Goal: Information Seeking & Learning: Find specific fact

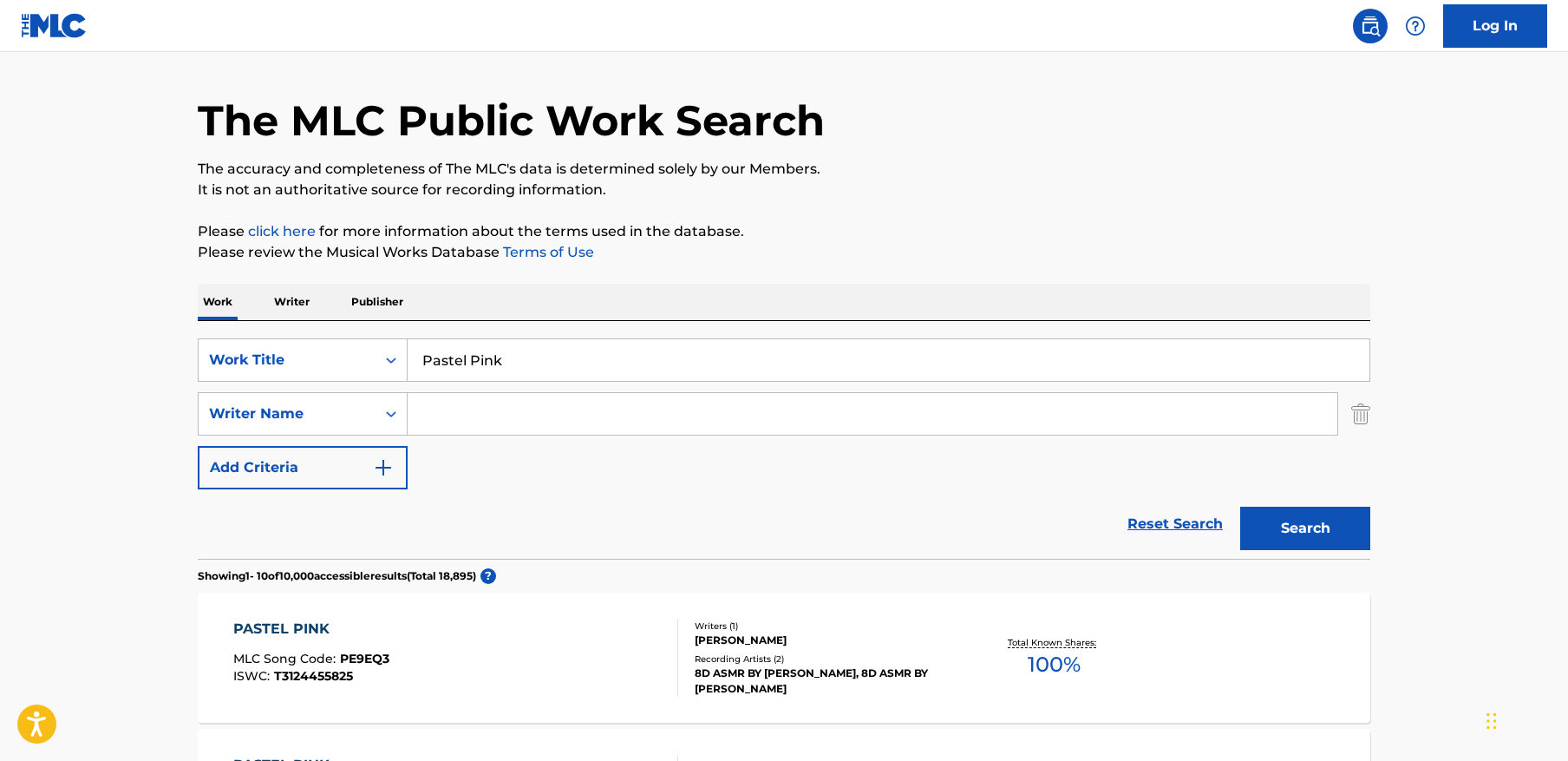
click at [531, 420] on input "Search Form" at bounding box center [872, 414] width 930 height 42
paste input "[PERSON_NAME]"
type input "[PERSON_NAME]"
click at [1241, 507] on button "Search" at bounding box center [1306, 529] width 130 height 43
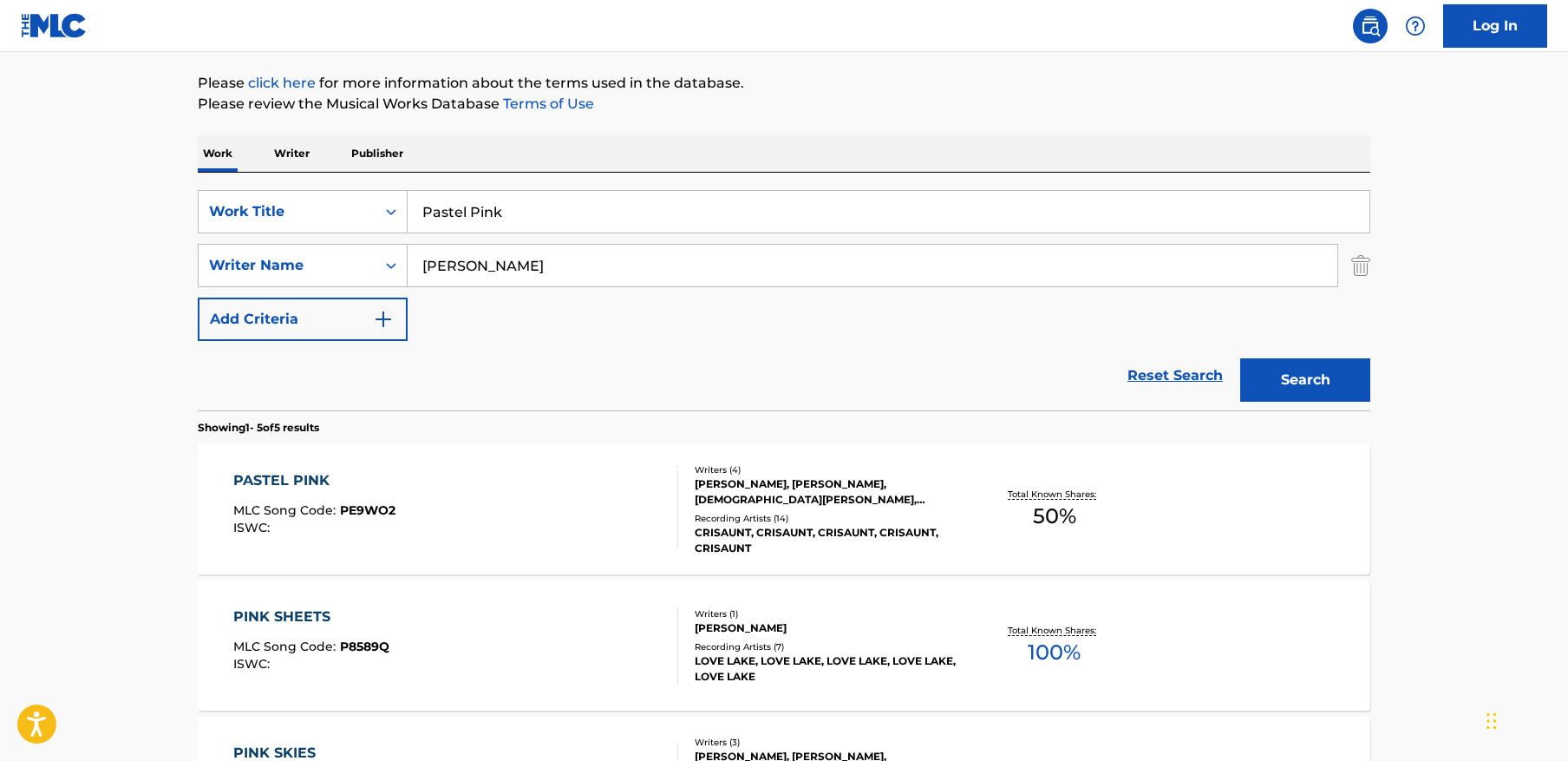
scroll to position [200, 0]
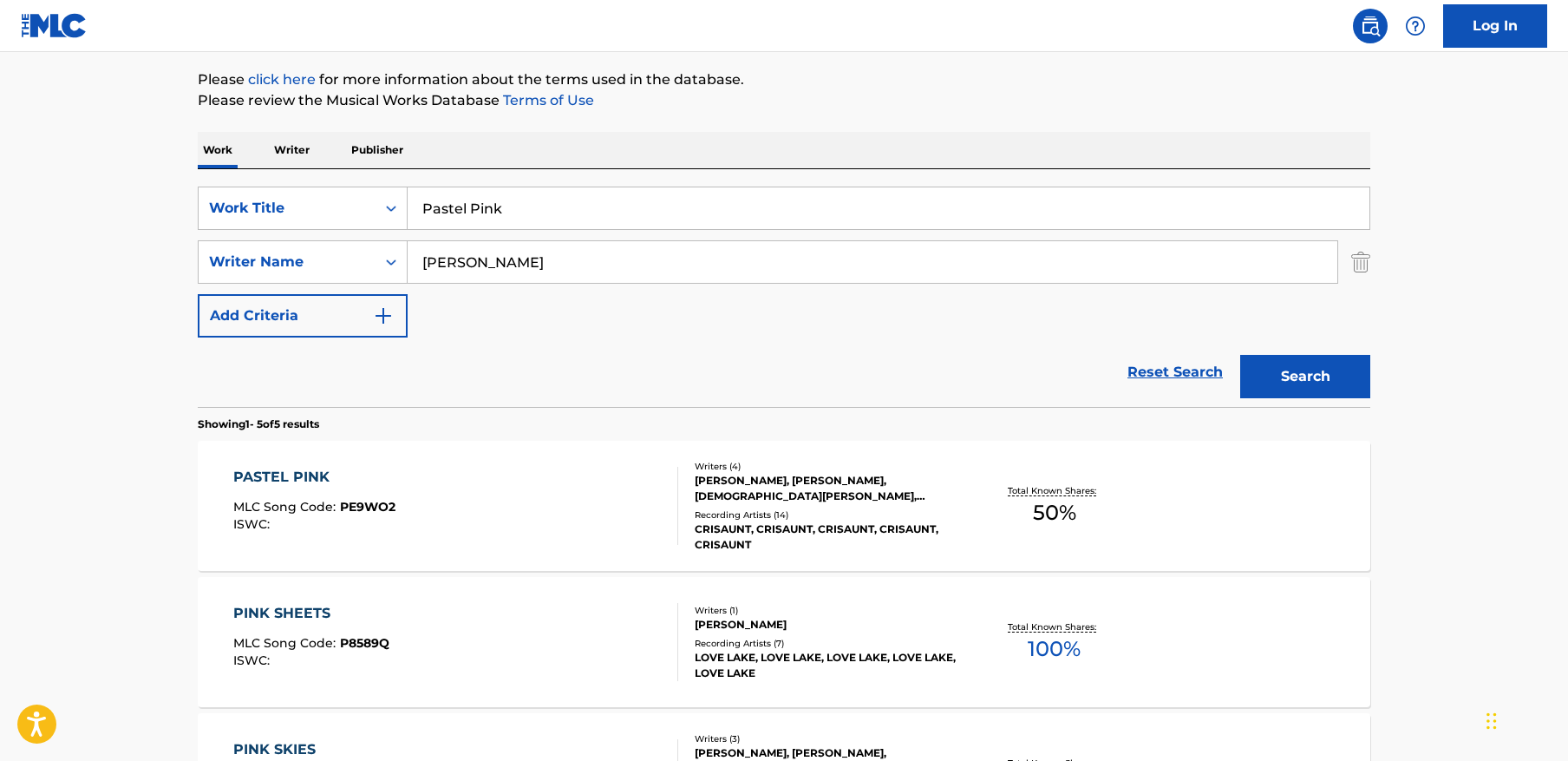
click at [591, 537] on div "PASTEL PINK MLC Song Code : PE9WO2 ISWC :" at bounding box center [455, 505] width 446 height 78
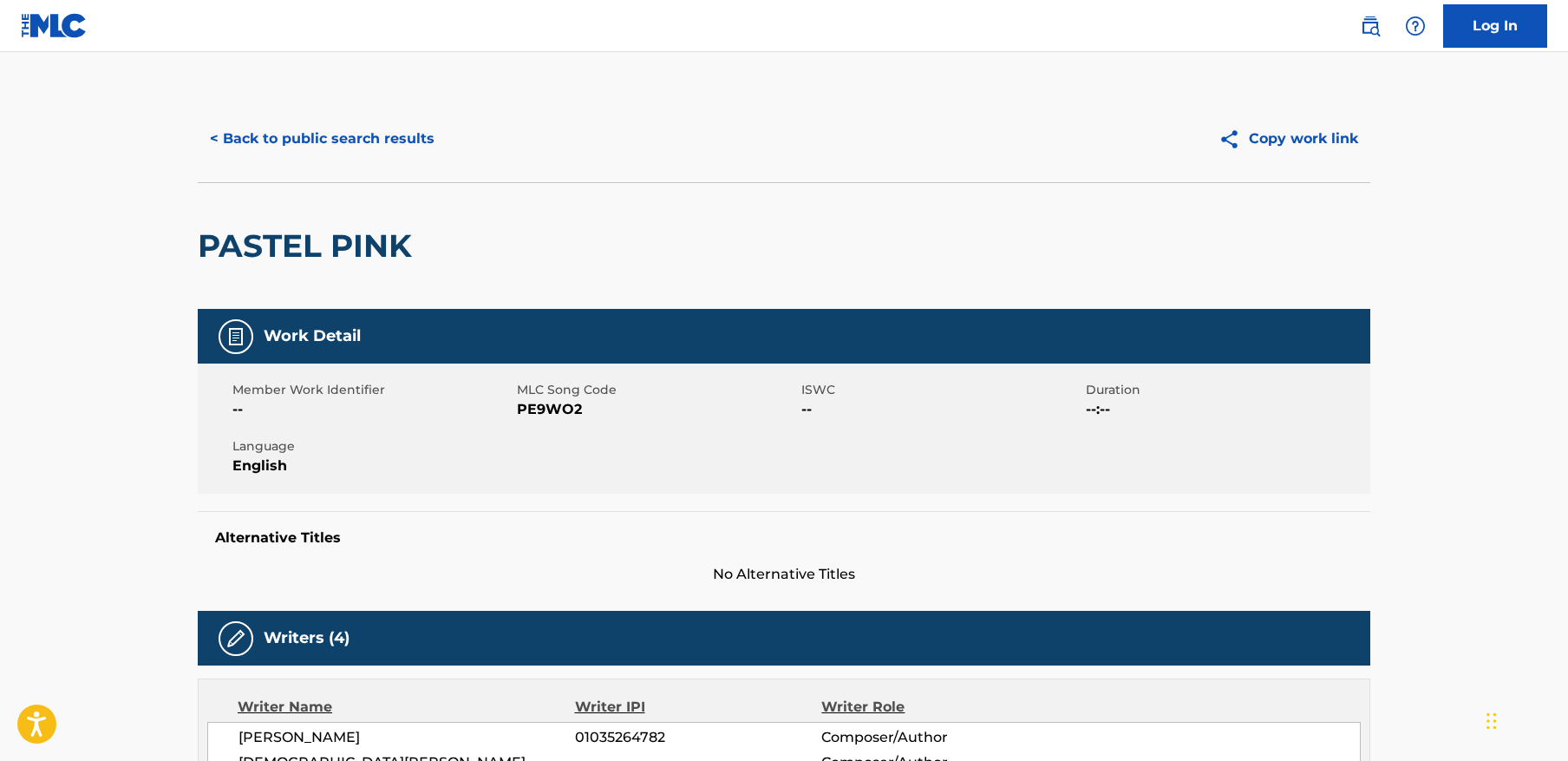
click at [564, 399] on span "PE9WO2" at bounding box center [657, 409] width 281 height 21
copy span "PE9WO2"
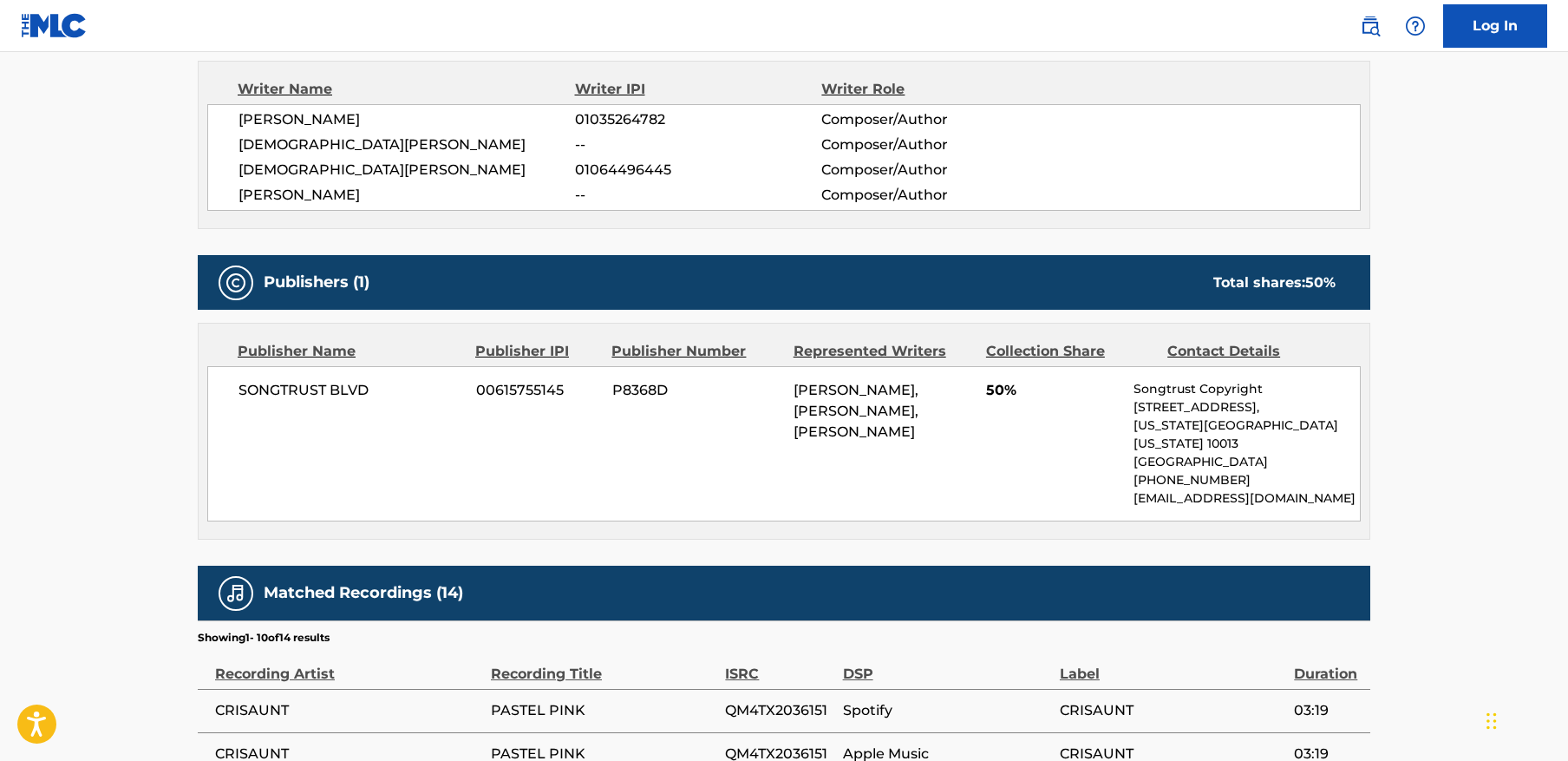
scroll to position [635, 0]
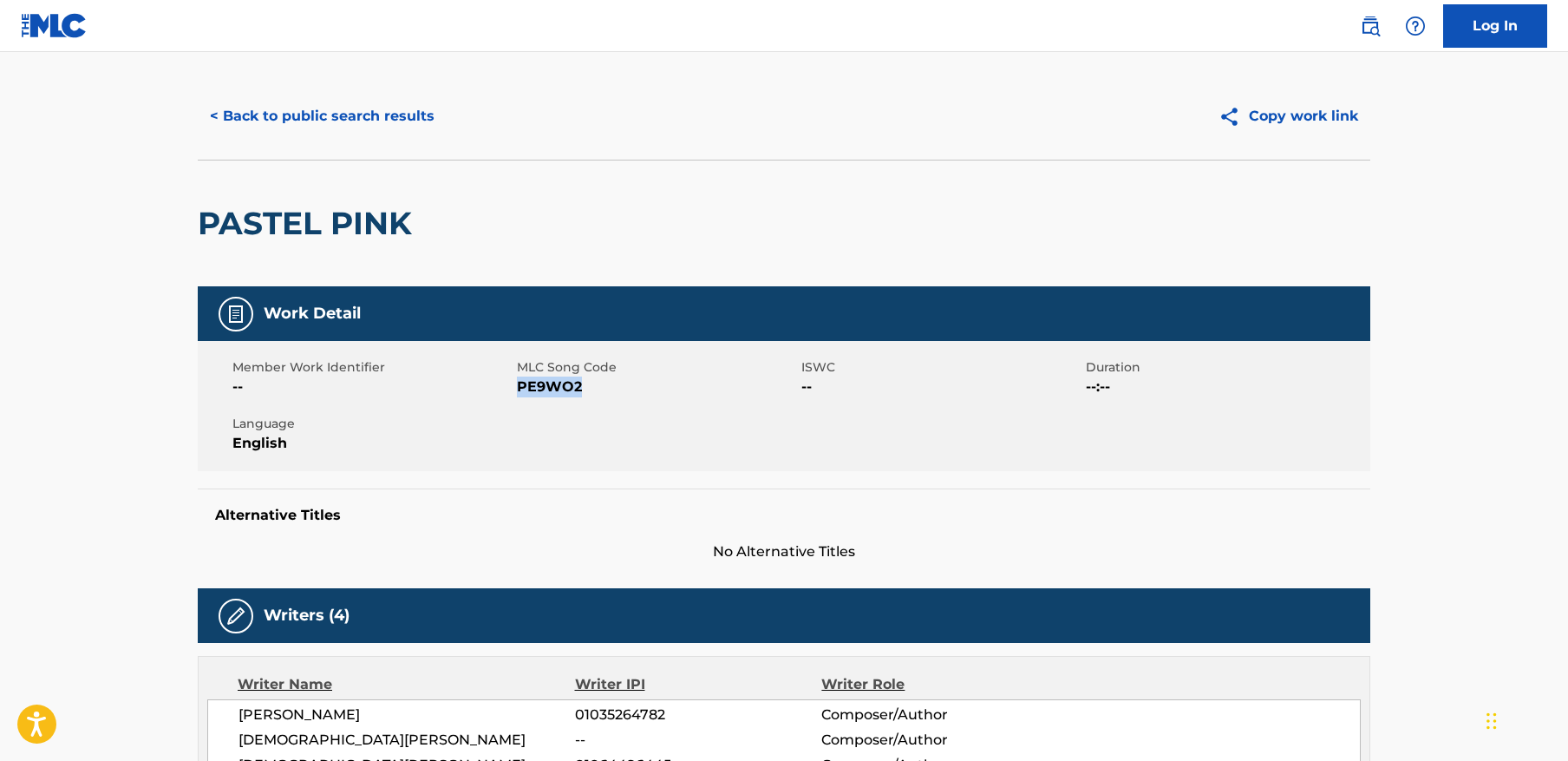
click at [314, 117] on button "< Back to public search results" at bounding box center [322, 117] width 249 height 43
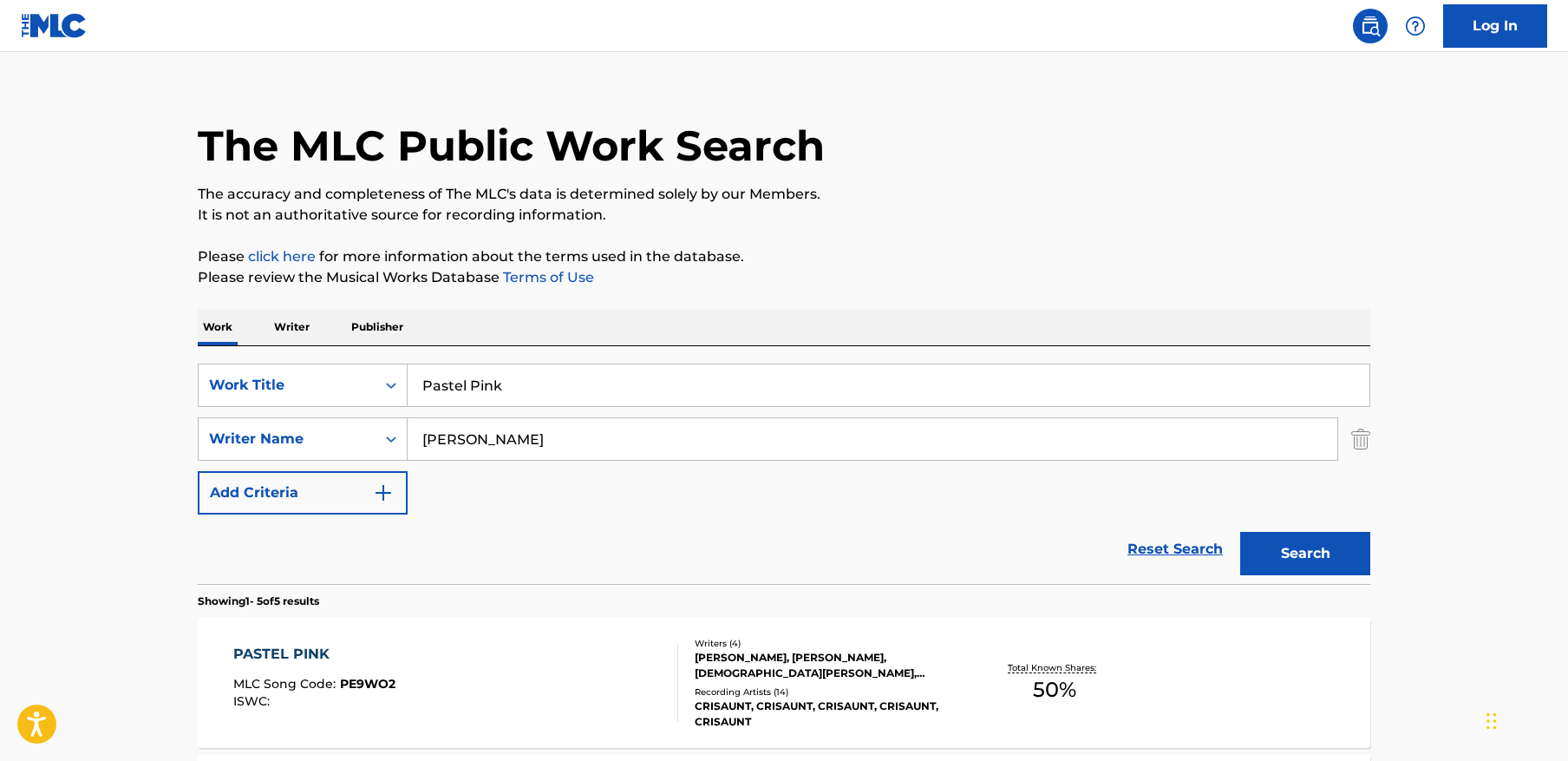
scroll to position [200, 0]
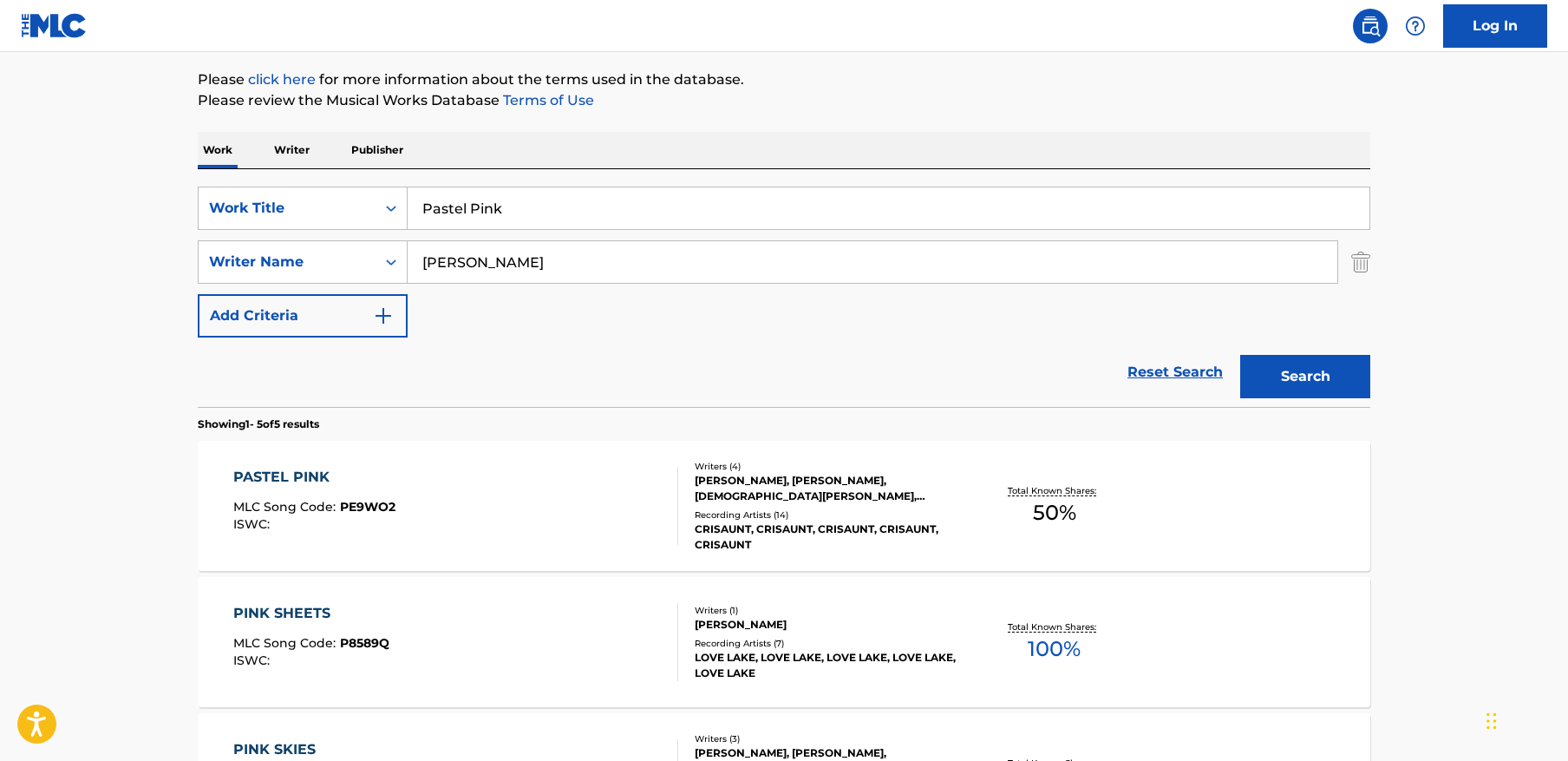
click at [1250, 271] on input "[PERSON_NAME]" at bounding box center [872, 262] width 930 height 42
click at [1250, 270] on input "[PERSON_NAME]" at bounding box center [872, 262] width 930 height 42
click at [551, 209] on input "Pastel Pink" at bounding box center [889, 209] width 962 height 42
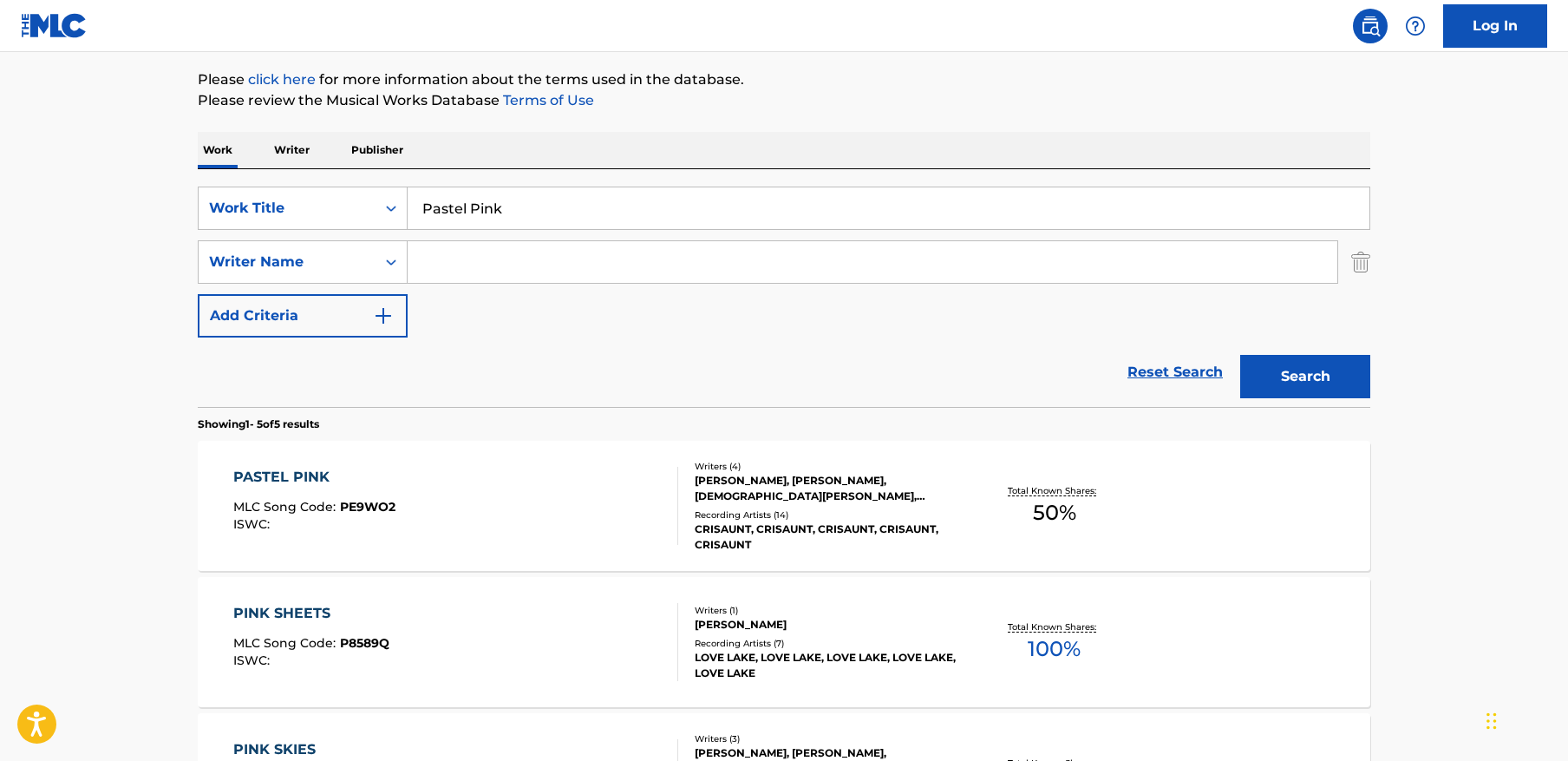
click at [551, 209] on input "Pastel Pink" at bounding box center [889, 209] width 962 height 42
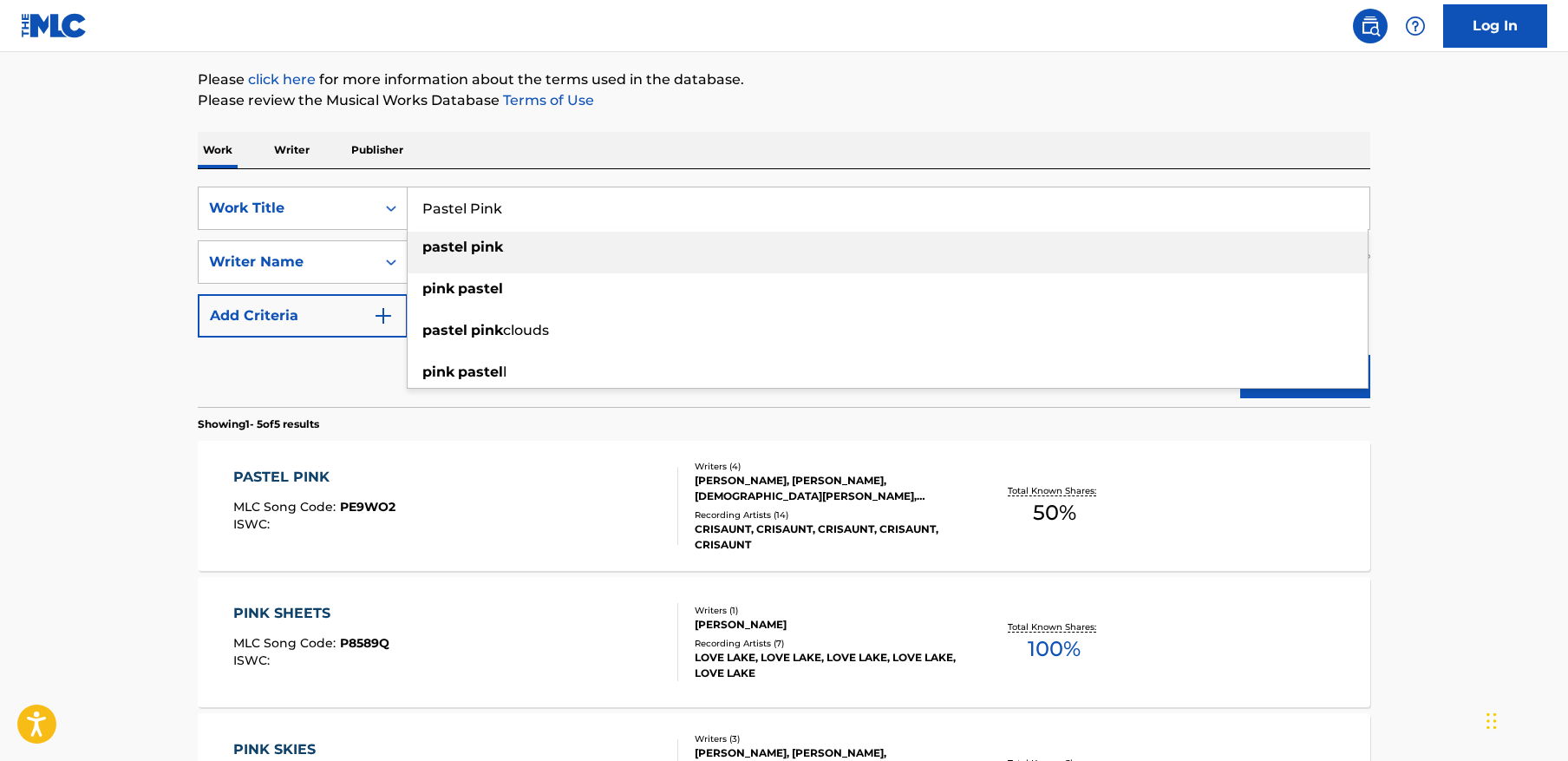
paste input "ASSINHO"
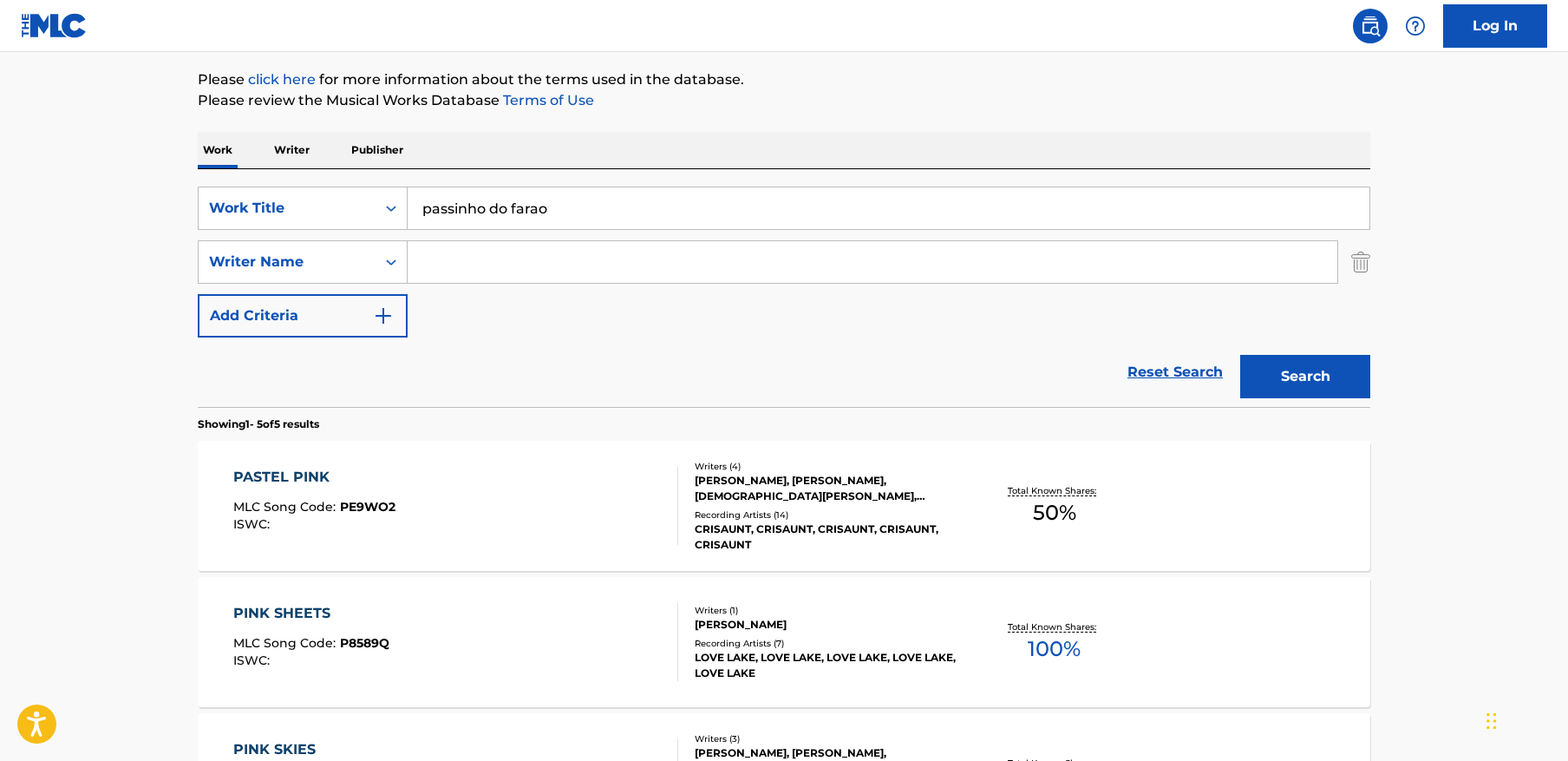
paste input "PASSINHO"
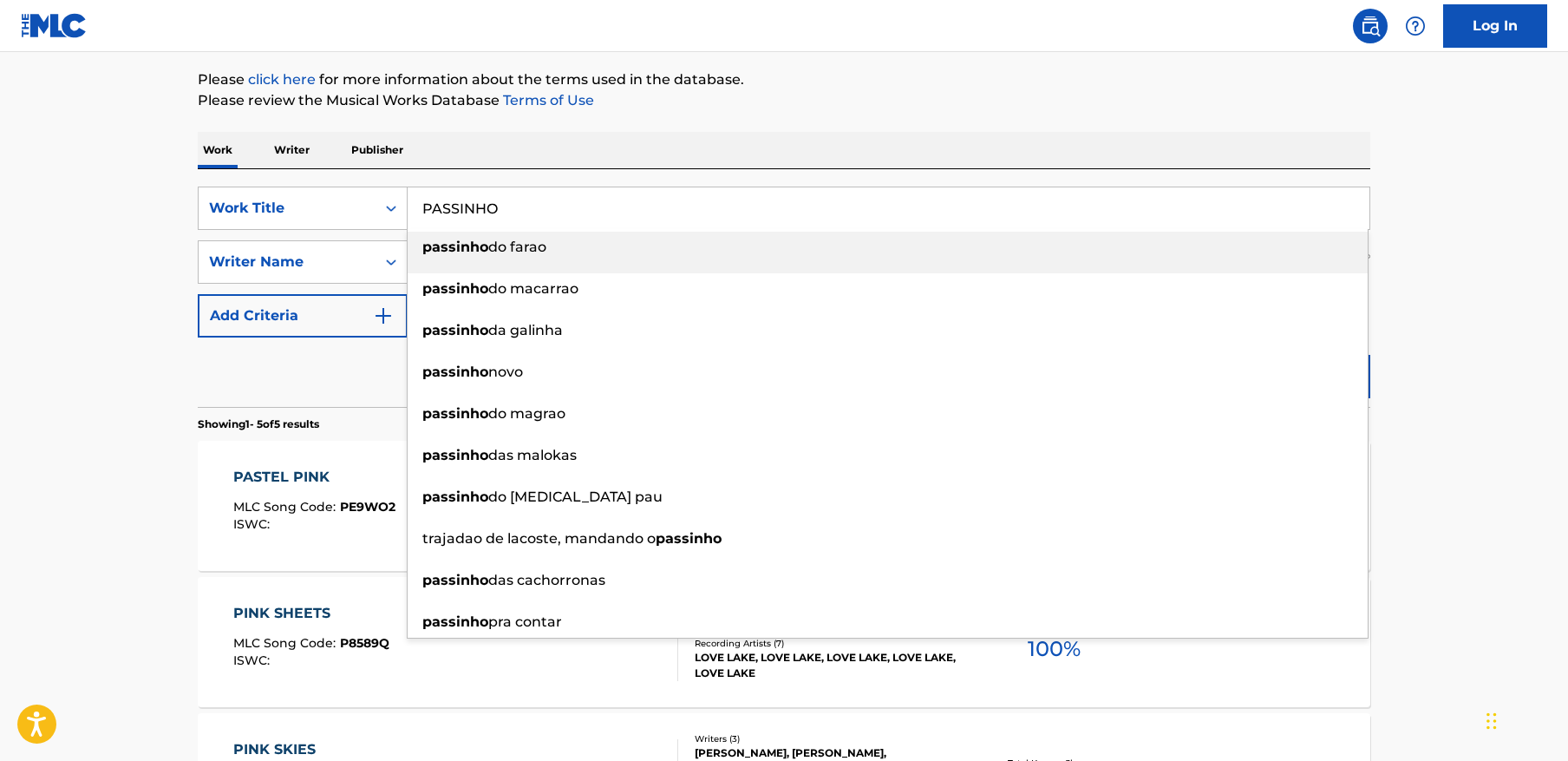
type input "PASSINHO"
click at [1493, 177] on main "The MLC Public Work Search The accuracy and completeness of The MLC's data is d…" at bounding box center [784, 530] width 1568 height 1354
